Goal: Task Accomplishment & Management: Use online tool/utility

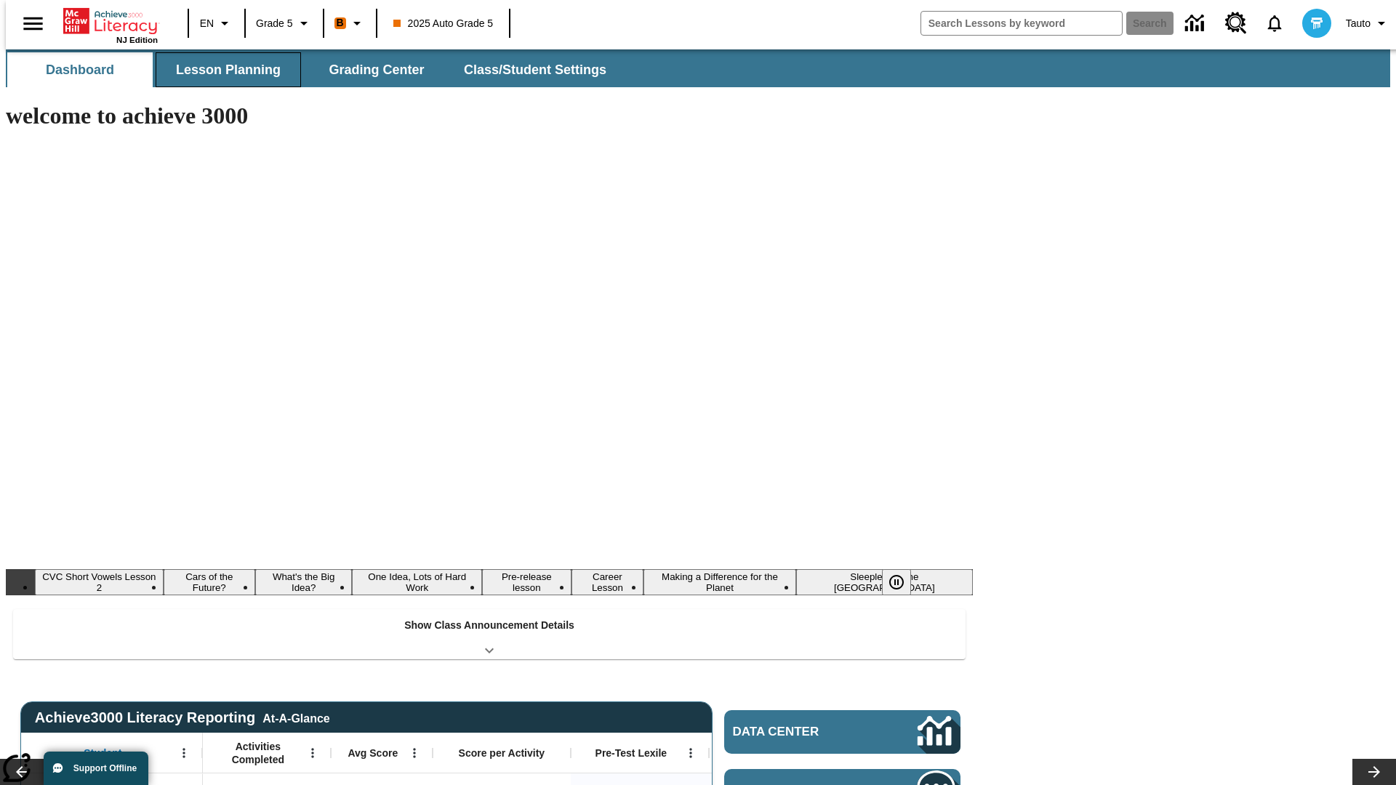
click at [222, 70] on span "Lesson Planning" at bounding box center [228, 70] width 105 height 17
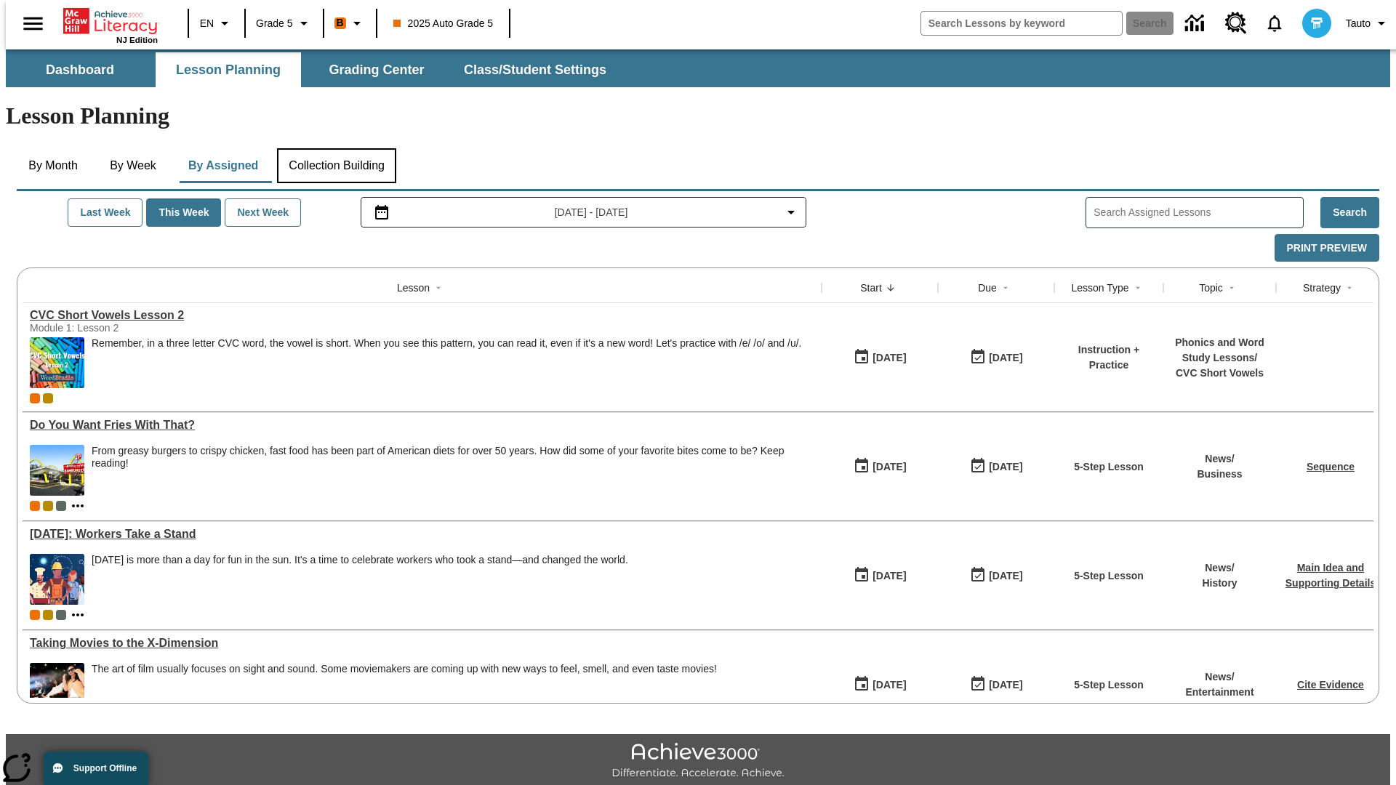
click at [336, 148] on button "Collection Building" at bounding box center [336, 165] width 119 height 35
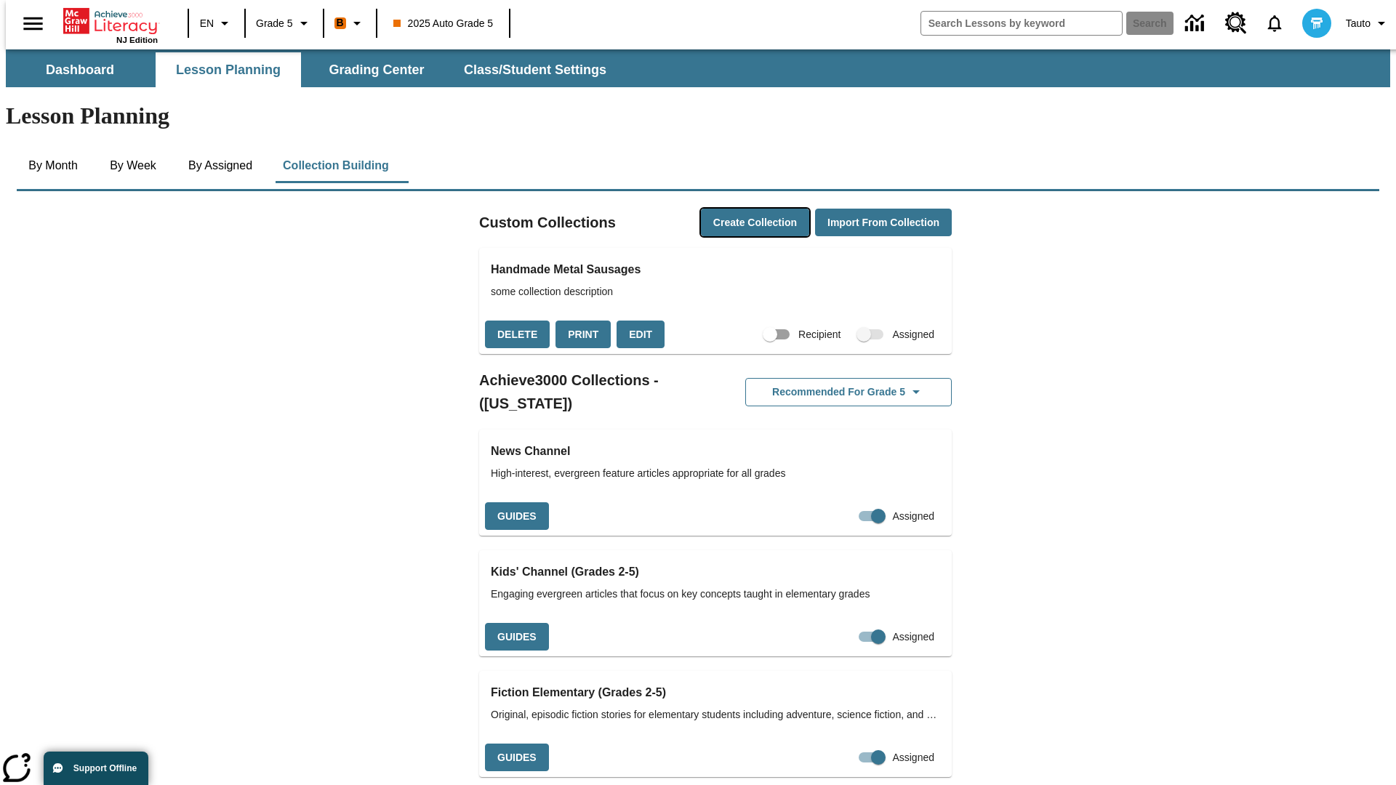
click at [727, 209] on button "Create Collection" at bounding box center [755, 223] width 108 height 28
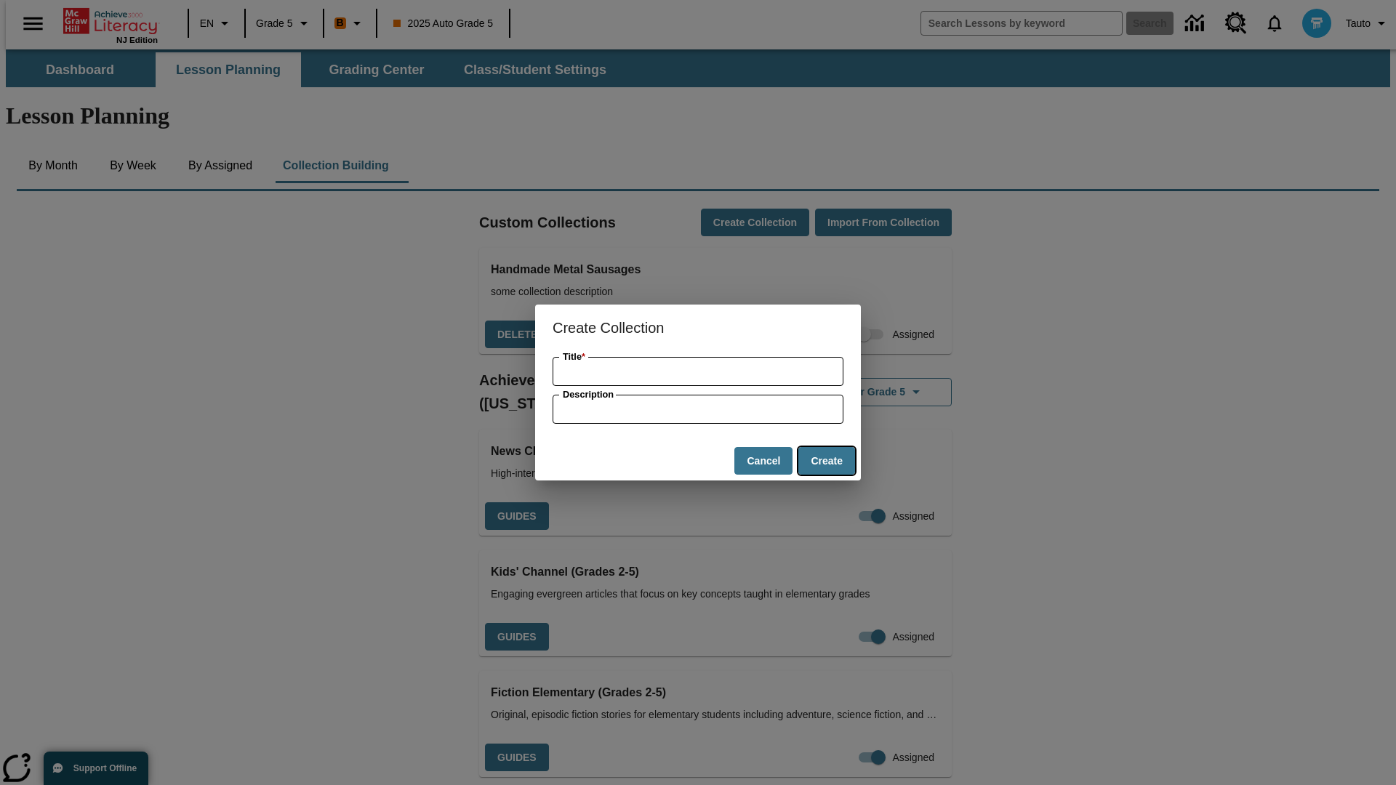
click at [826, 461] on button "Create" at bounding box center [826, 461] width 57 height 28
type input "Rustic Concrete Ball"
type input "some collection description"
click at [826, 461] on button "Create" at bounding box center [826, 461] width 57 height 28
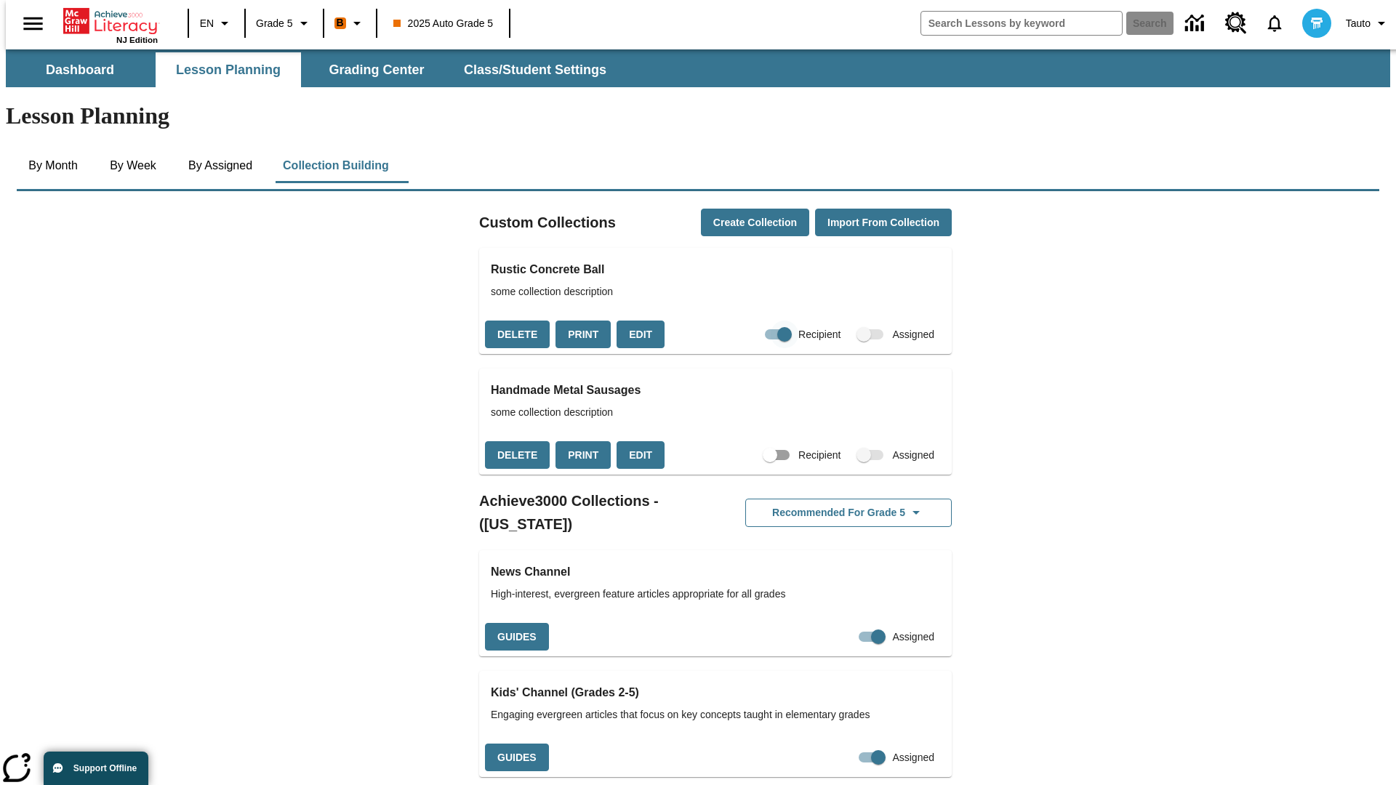
click at [755, 321] on input "Recipient" at bounding box center [784, 335] width 83 height 28
checkbox input "false"
click at [515, 321] on button "Delete" at bounding box center [517, 335] width 65 height 28
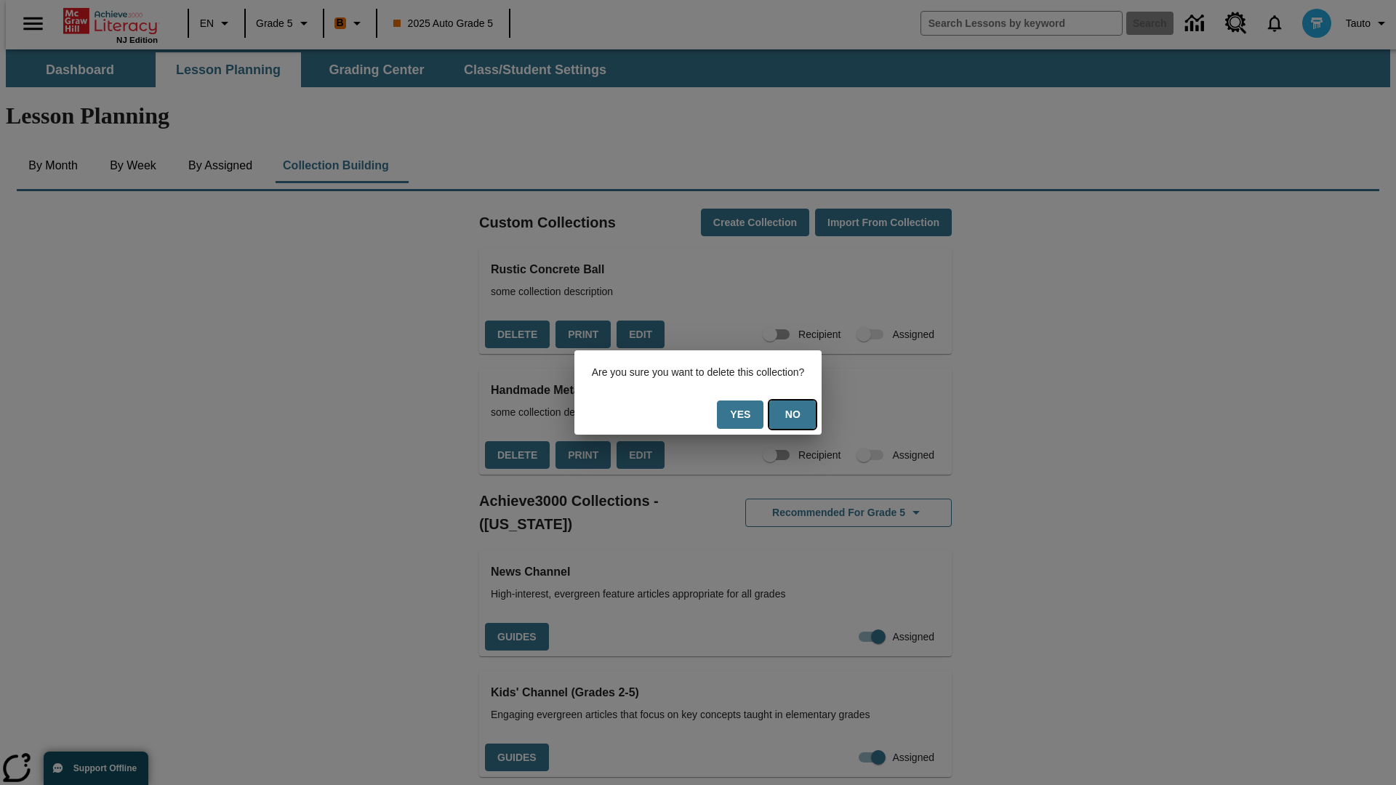
click at [801, 414] on button "No" at bounding box center [792, 414] width 47 height 28
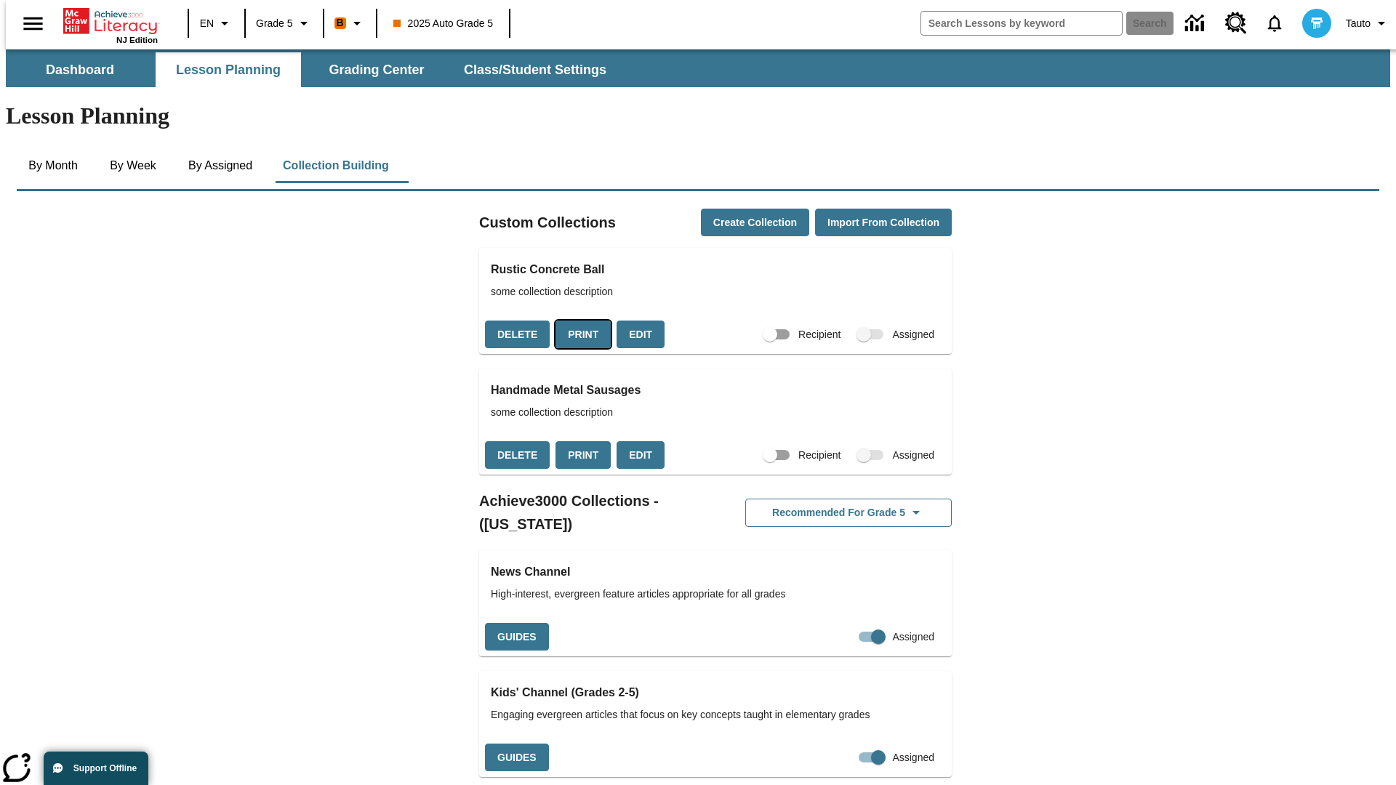
click at [579, 321] on button "Print" at bounding box center [582, 335] width 55 height 28
